Goal: Task Accomplishment & Management: Complete application form

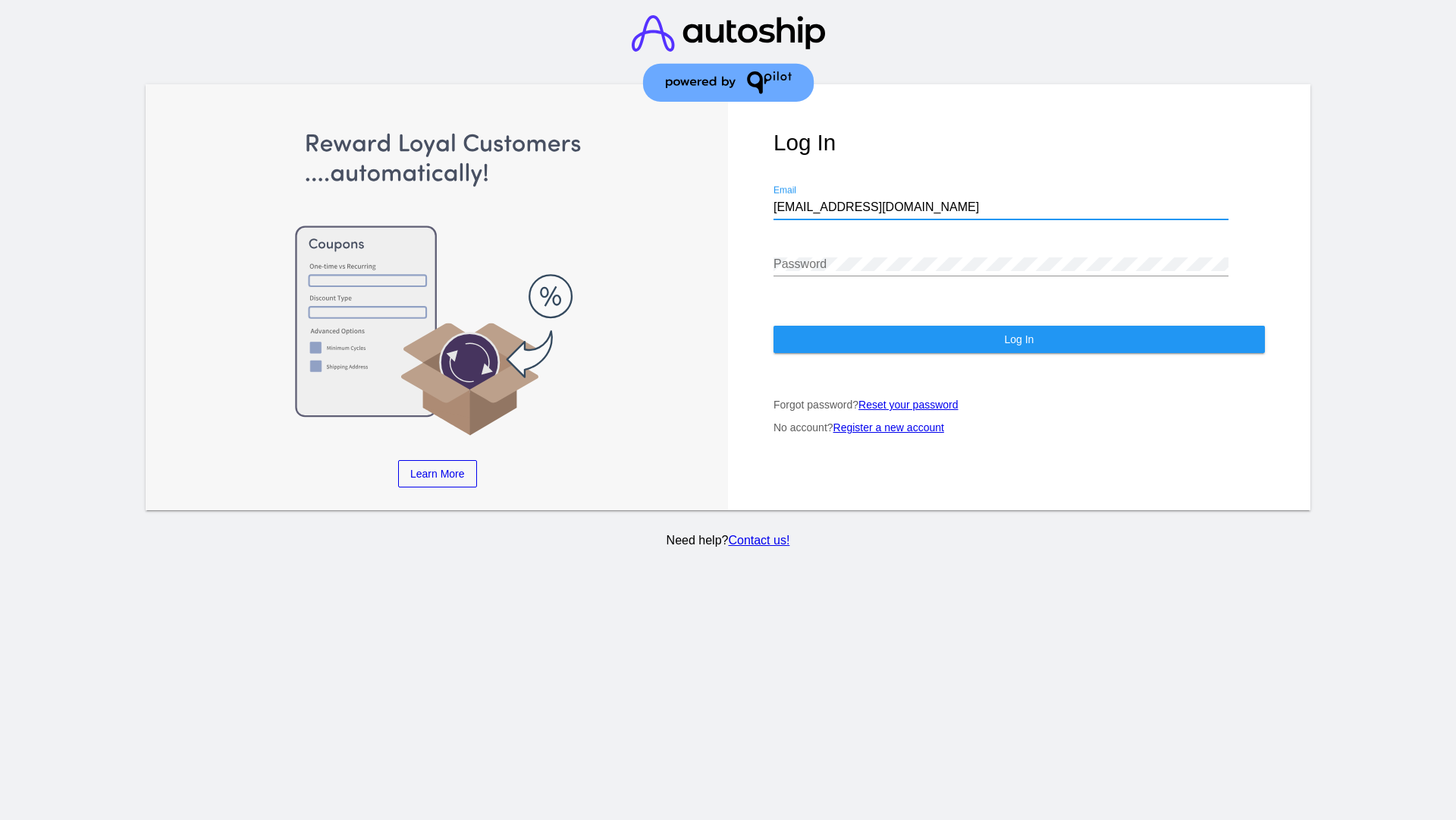
type input "jr@patternsinthecloud.com"
click at [1019, 340] on span "Log In" at bounding box center [1019, 339] width 30 height 12
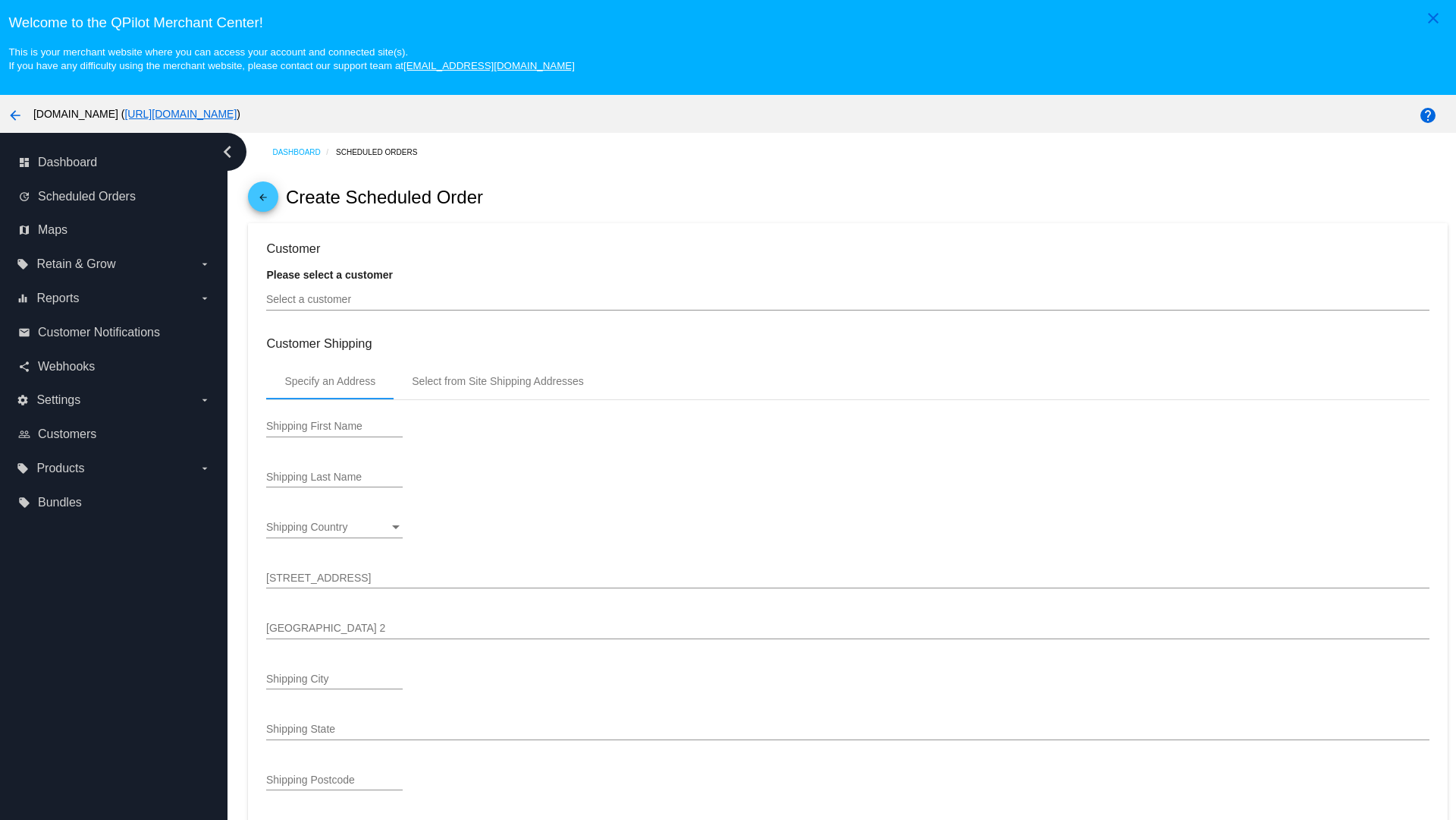
click at [848, 299] on input "Select a customer" at bounding box center [847, 299] width 1163 height 12
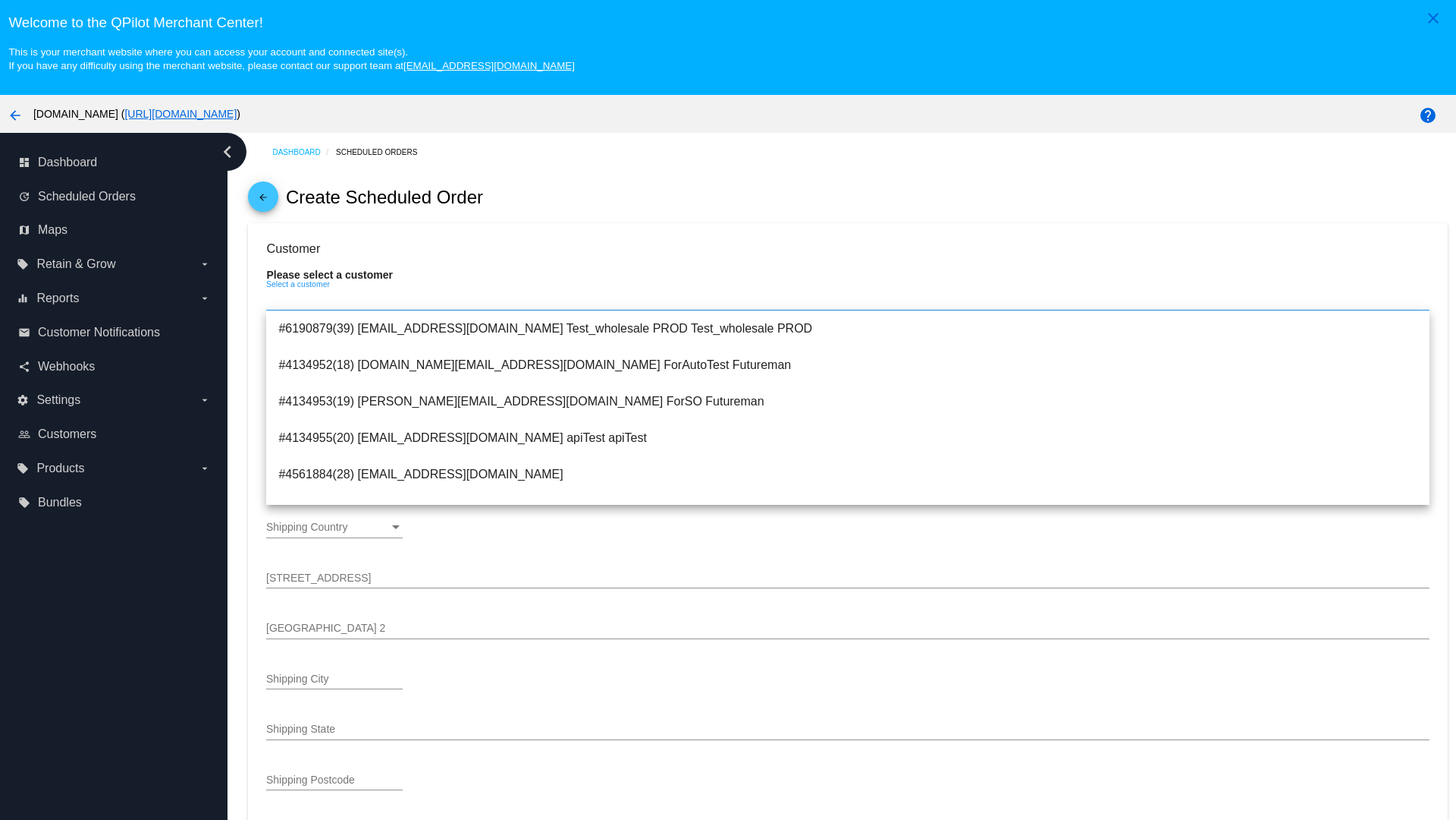
type input "ForSO"
type input "Futureman"
type input "[STREET_ADDRESS]"
type input "[GEOGRAPHIC_DATA][PERSON_NAME]"
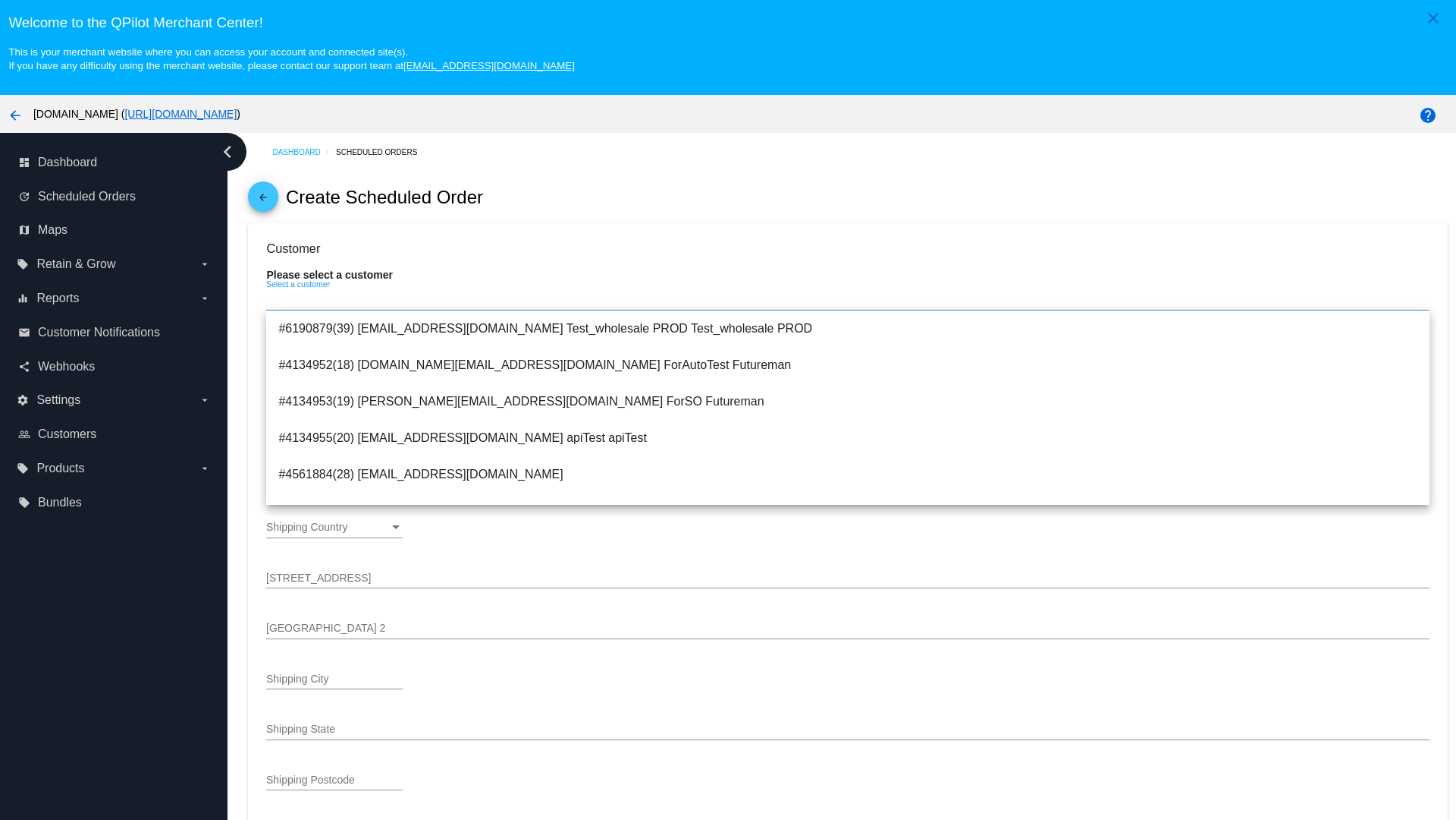
type input "95131"
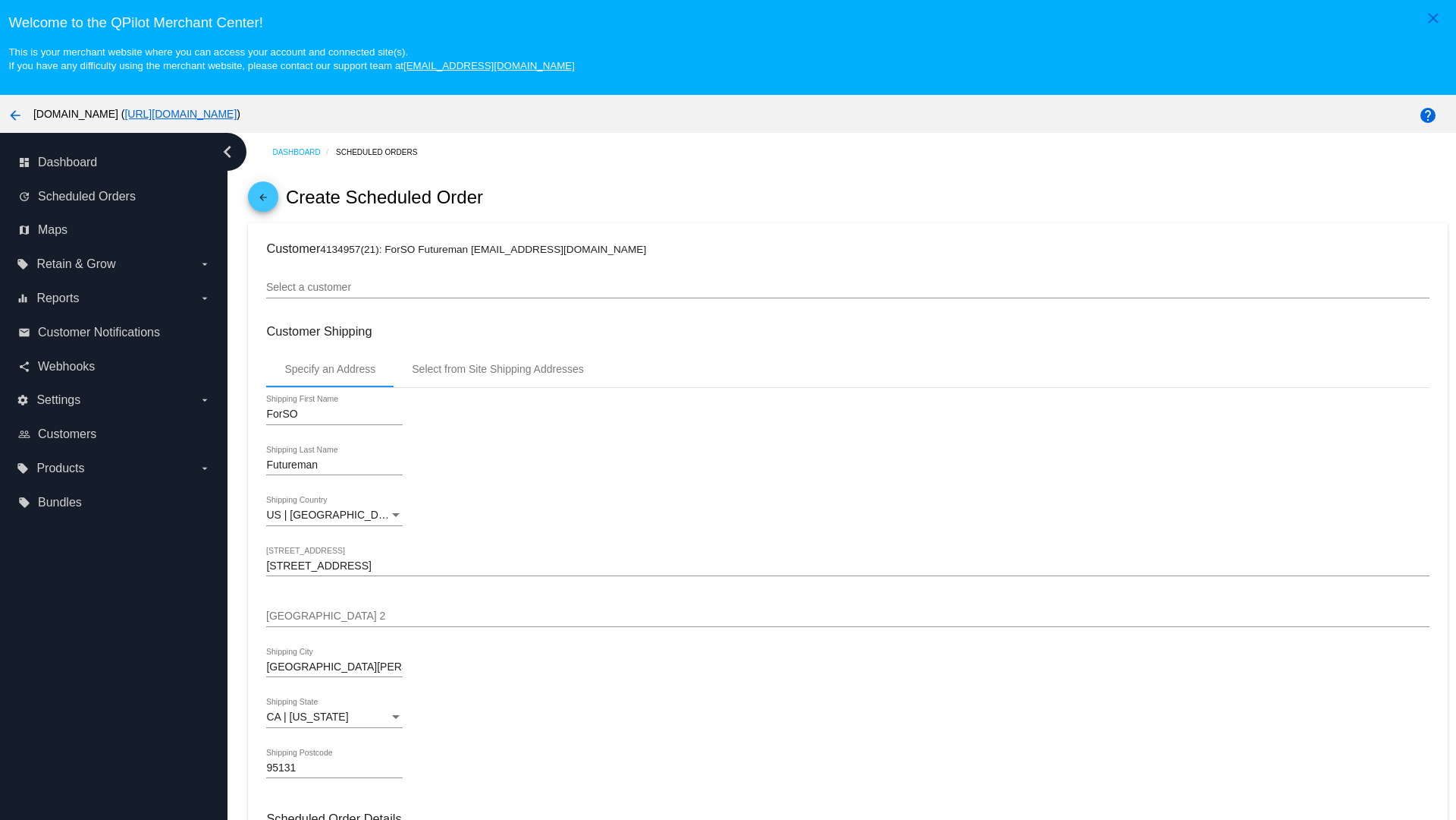
scroll to position [537, 0]
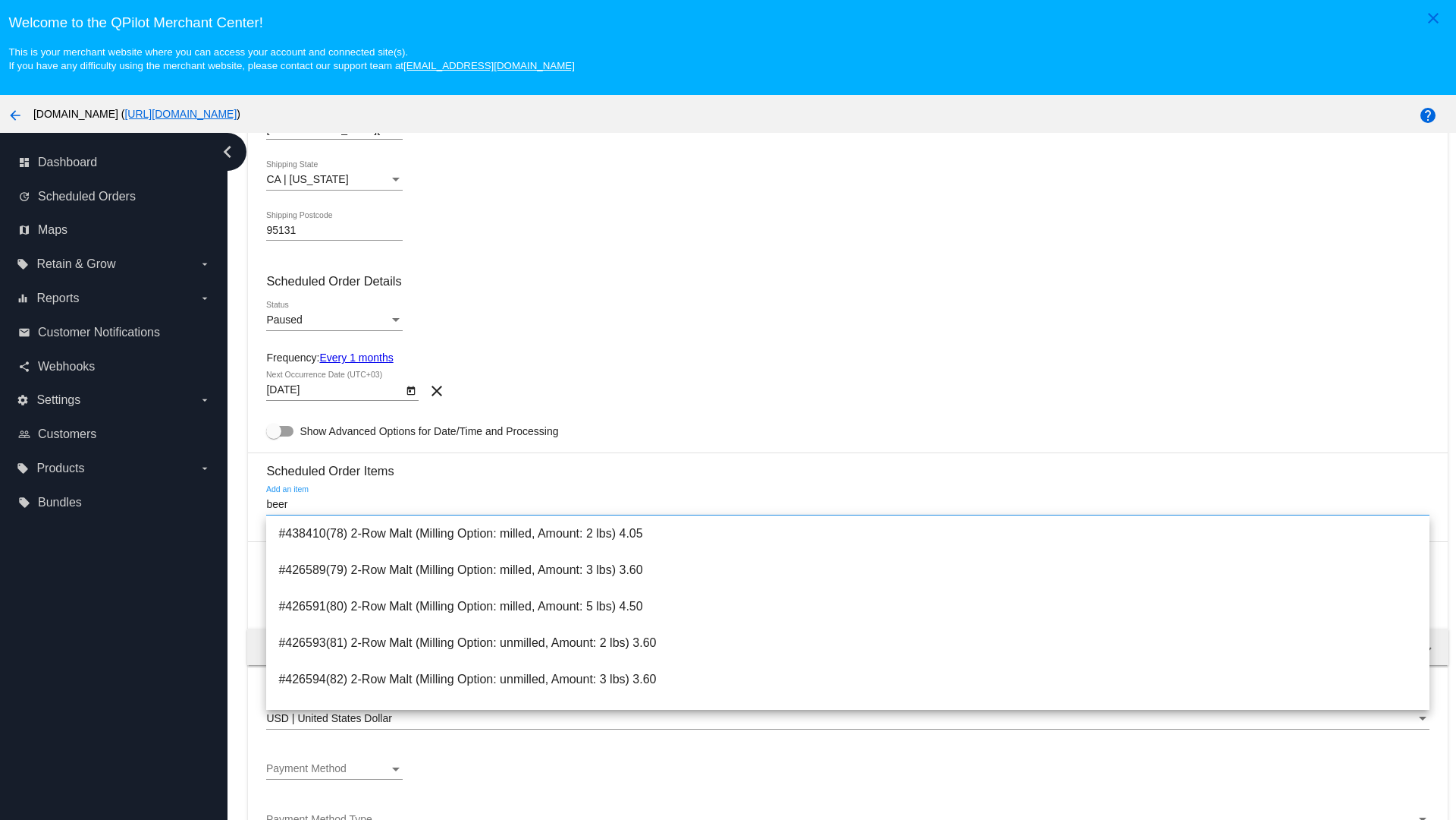
type input "beer"
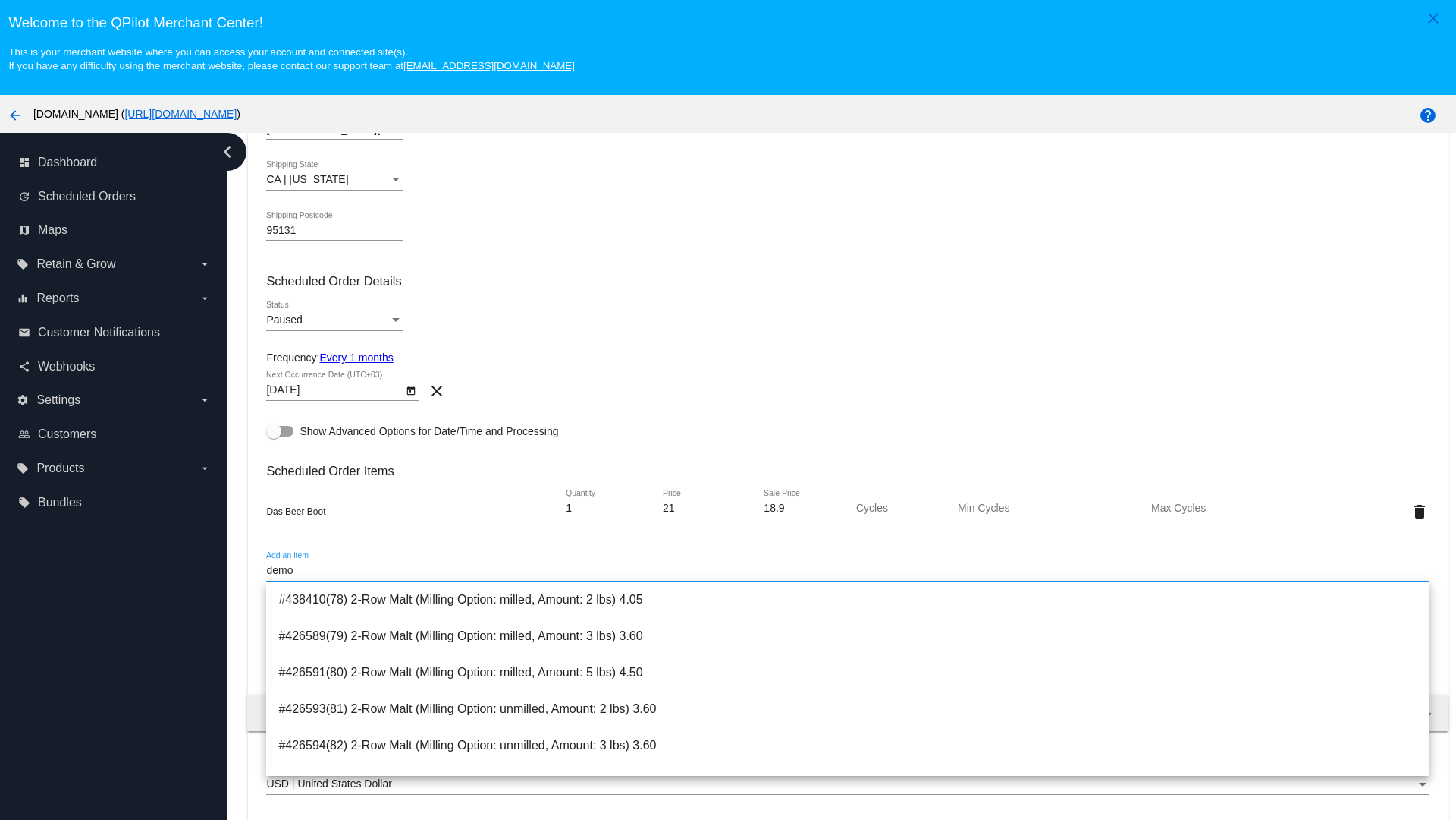
scroll to position [1087, 0]
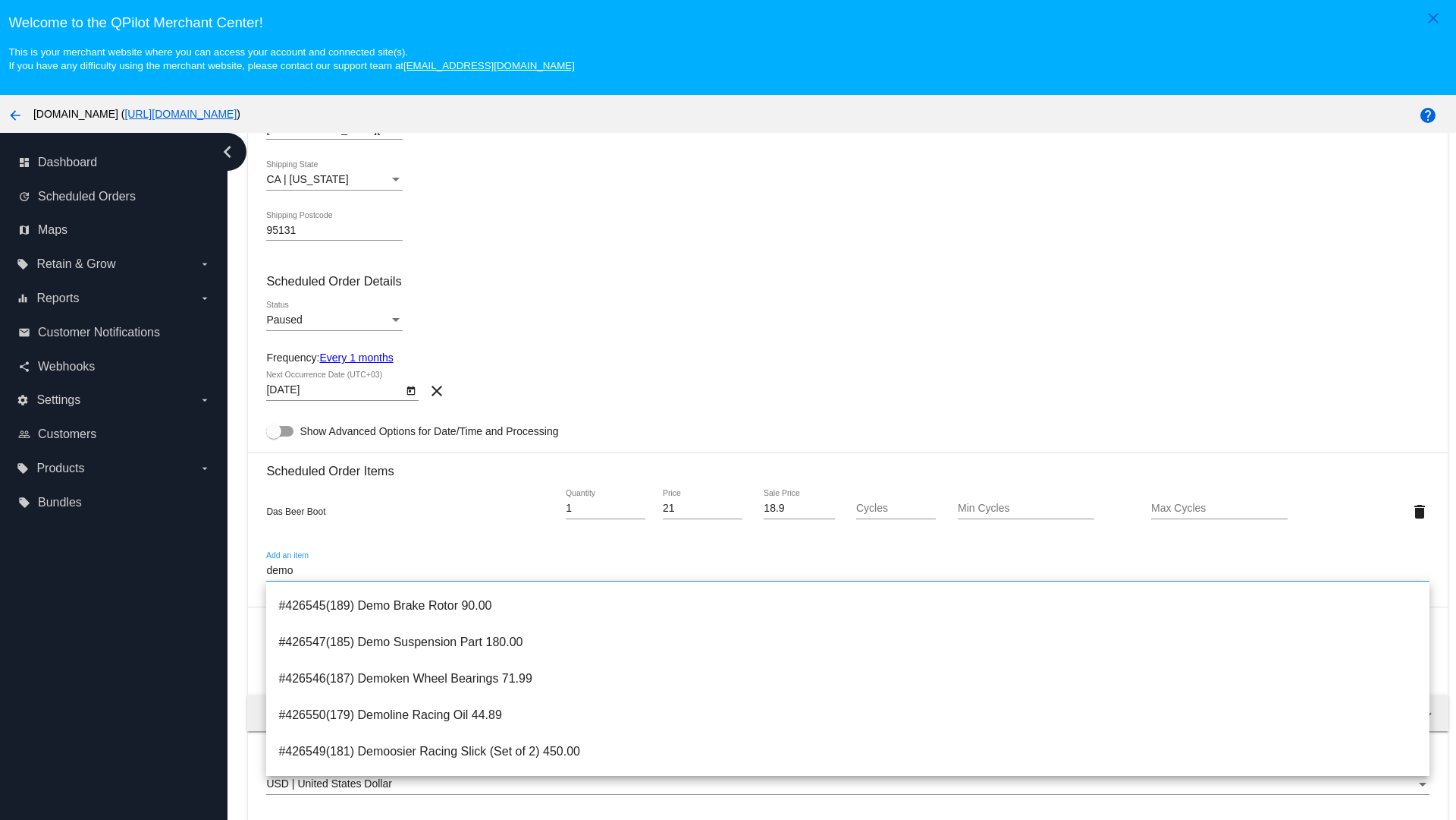
type input "demo"
click at [848, 678] on span "#426546(187) Demoken Wheel Bearings 71.99" at bounding box center [847, 678] width 1139 height 36
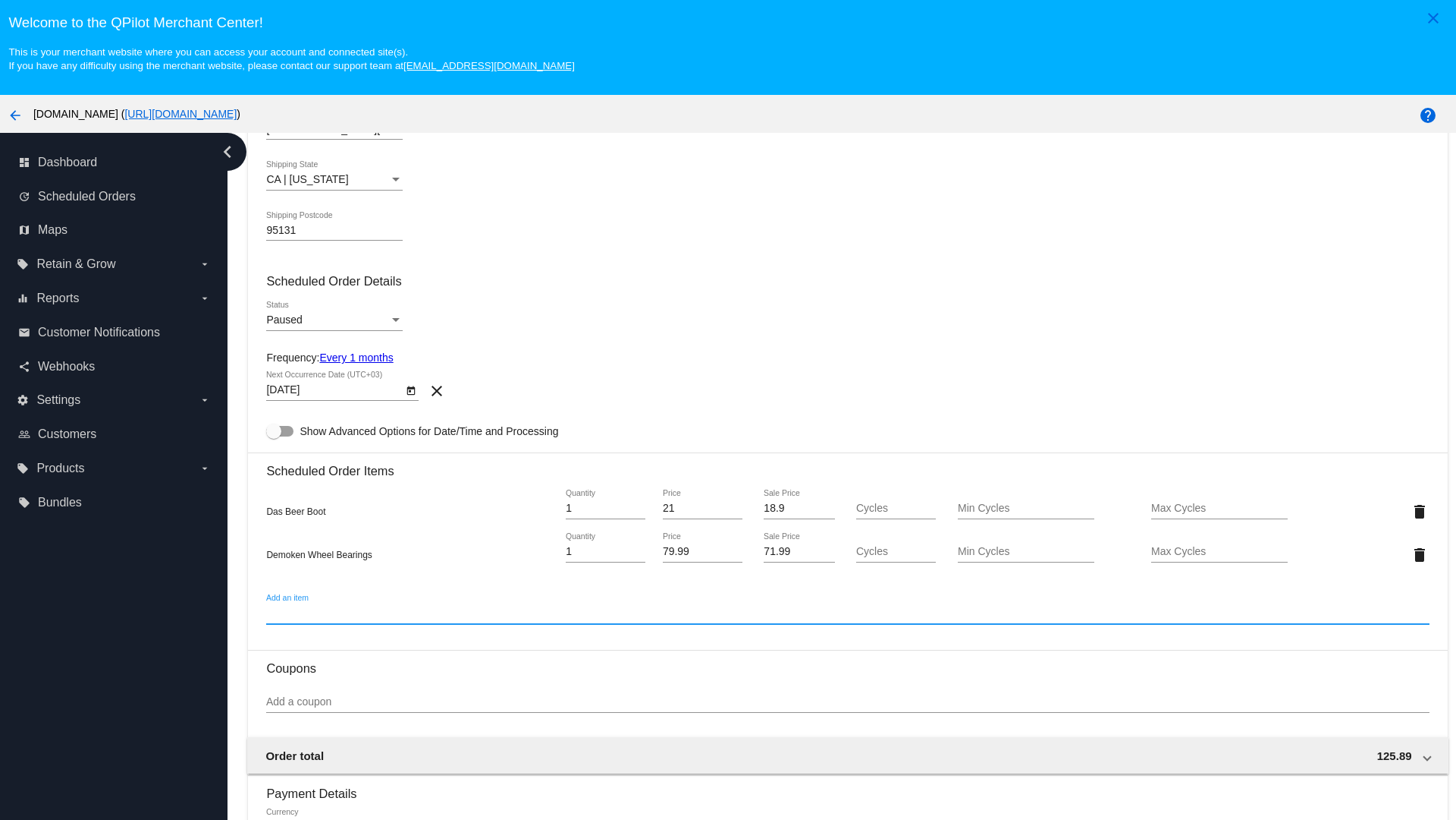
scroll to position [95, 0]
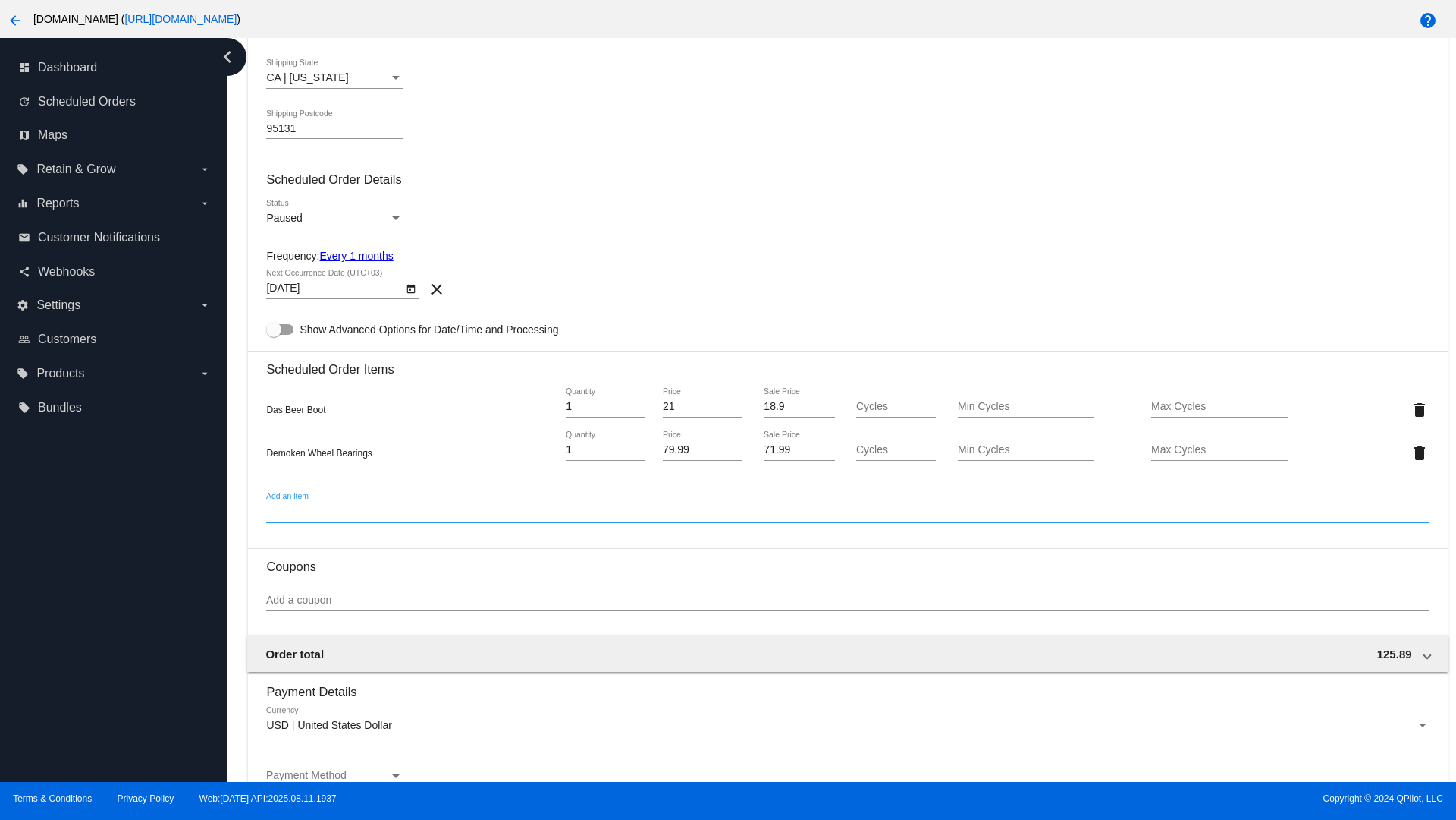
click at [396, 776] on div "Payment Method" at bounding box center [396, 776] width 8 height 4
